Goal: Task Accomplishment & Management: Use online tool/utility

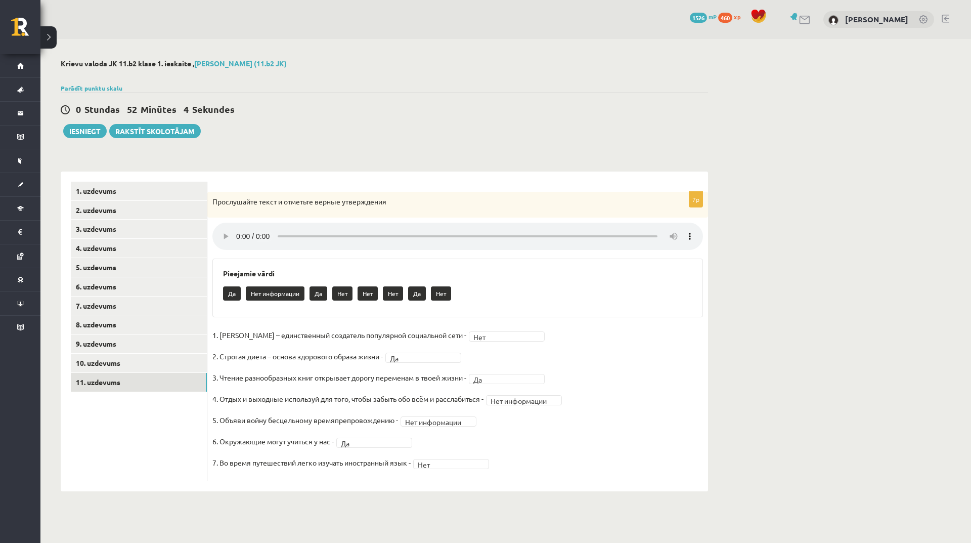
click at [334, 164] on div "**********" at bounding box center [385, 326] width 648 height 330
click at [91, 134] on button "Iesniegt" at bounding box center [85, 131] width 44 height 14
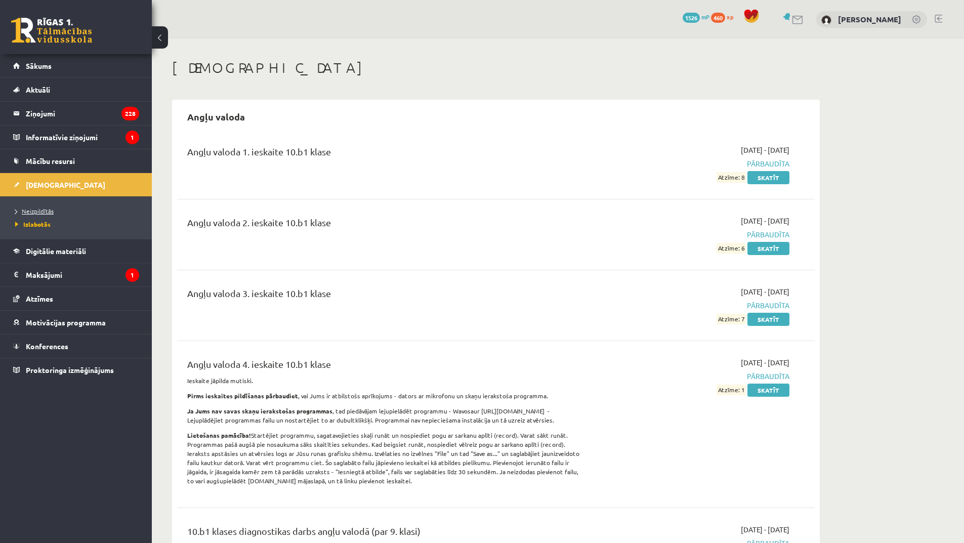
click at [53, 207] on link "Neizpildītās" at bounding box center [78, 210] width 126 height 9
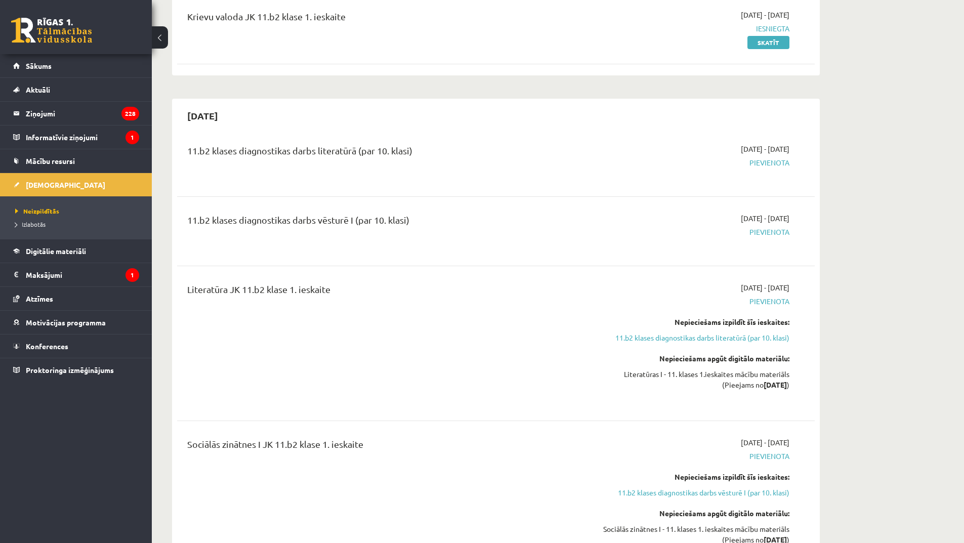
scroll to position [405, 0]
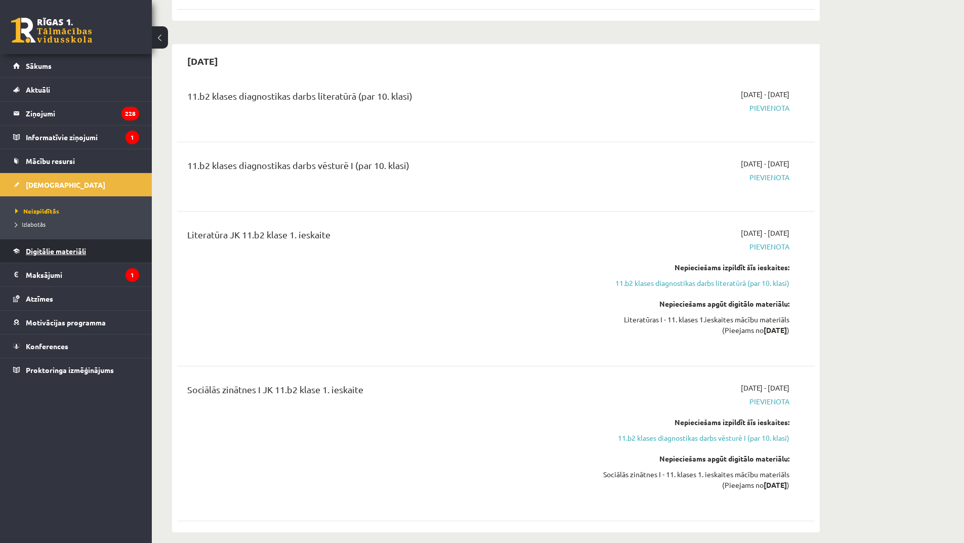
click at [73, 248] on span "Digitālie materiāli" at bounding box center [56, 250] width 60 height 9
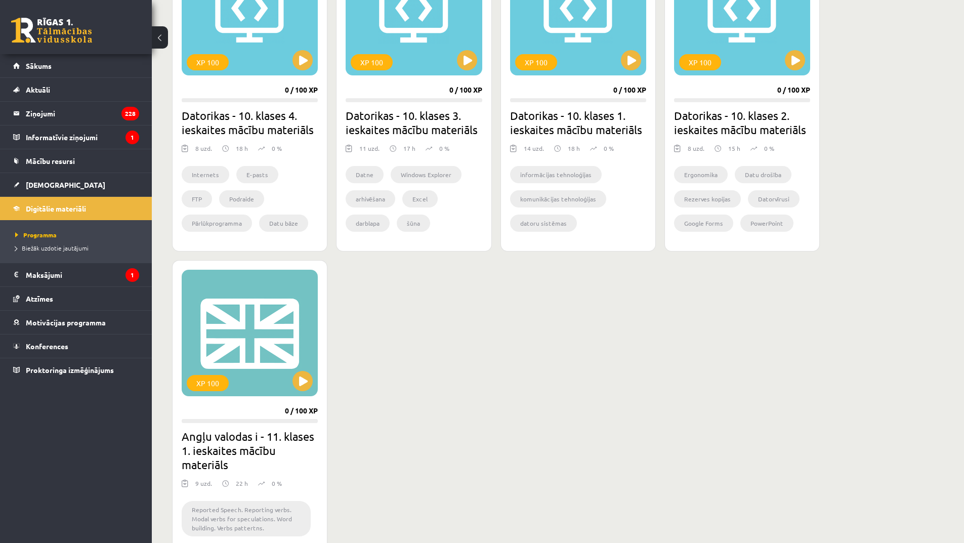
scroll to position [253, 0]
